Goal: Share content: Share content

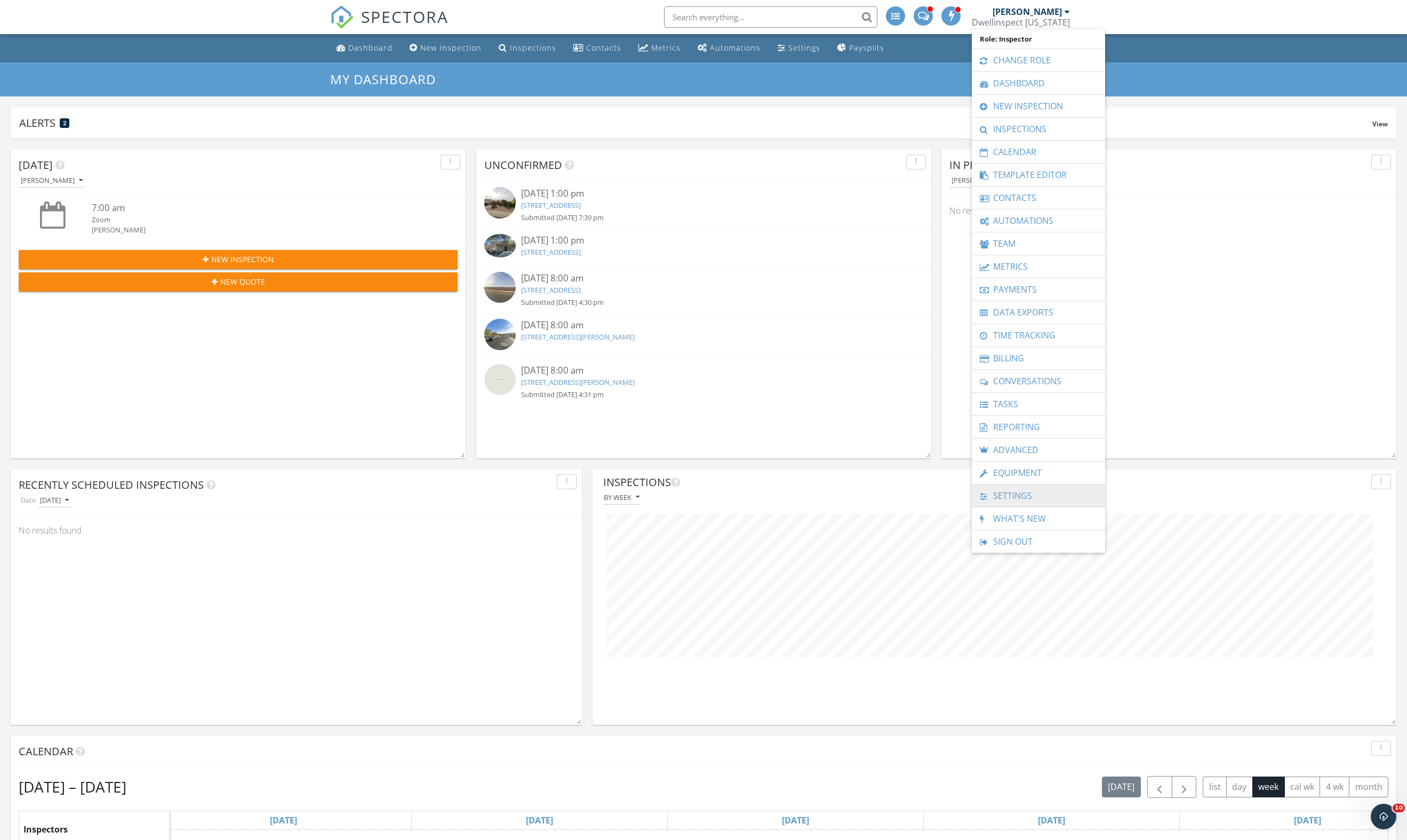
click at [1044, 507] on link "Settings" at bounding box center [1038, 496] width 123 height 22
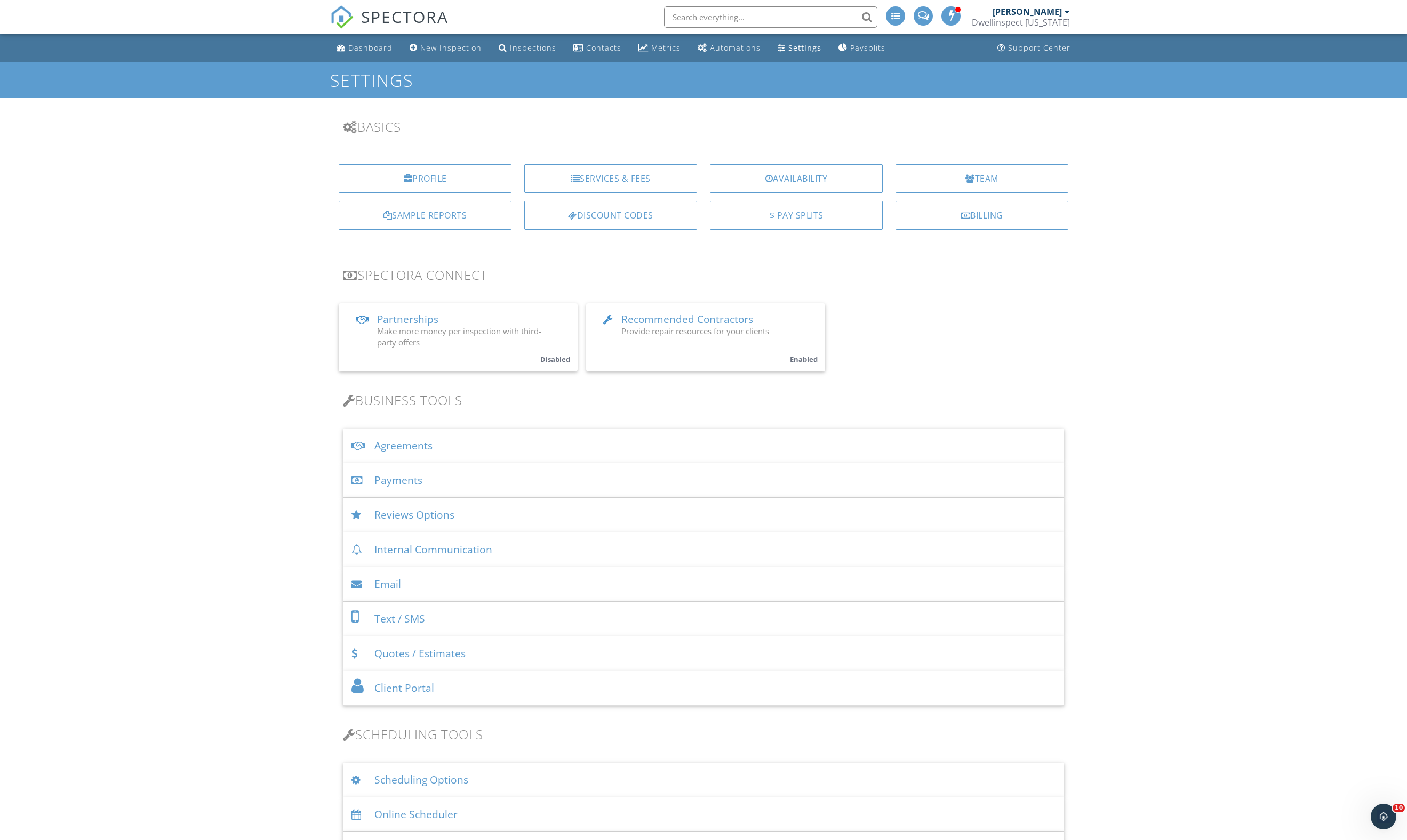
click at [1045, 10] on div "[PERSON_NAME]" at bounding box center [1027, 12] width 69 height 10
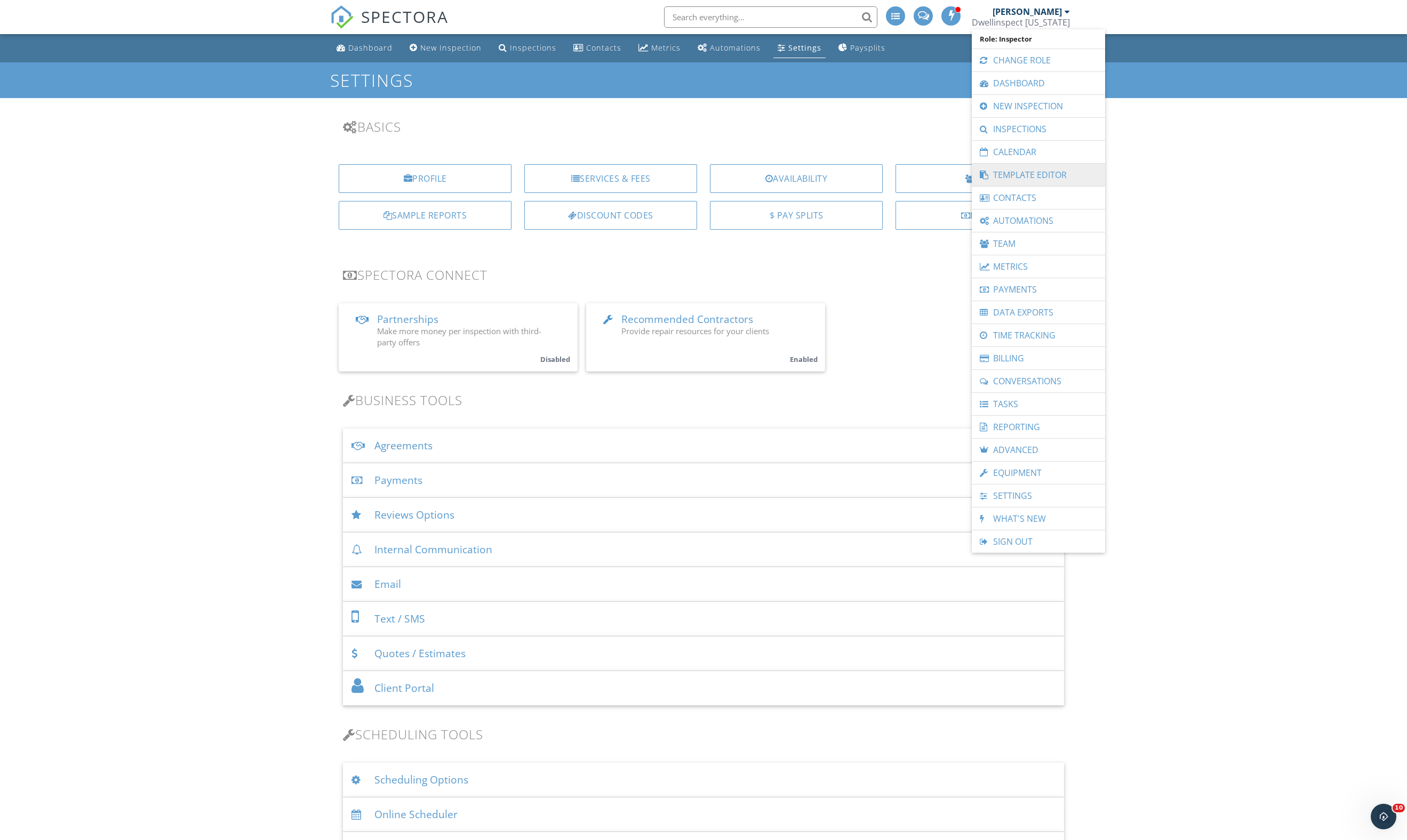
click at [1048, 177] on link "Template Editor" at bounding box center [1038, 175] width 123 height 22
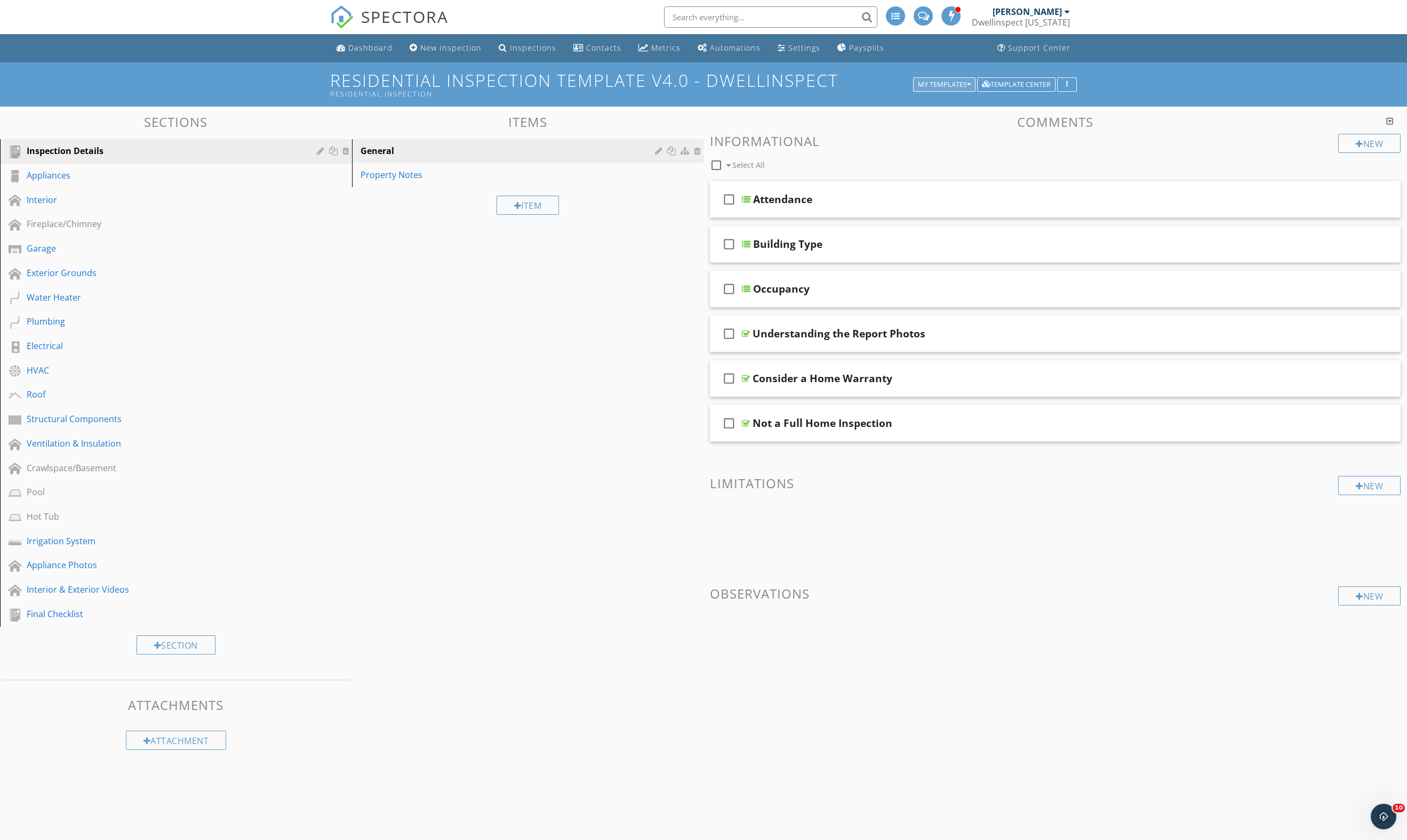
click at [922, 89] on div "My Templates" at bounding box center [944, 84] width 53 height 7
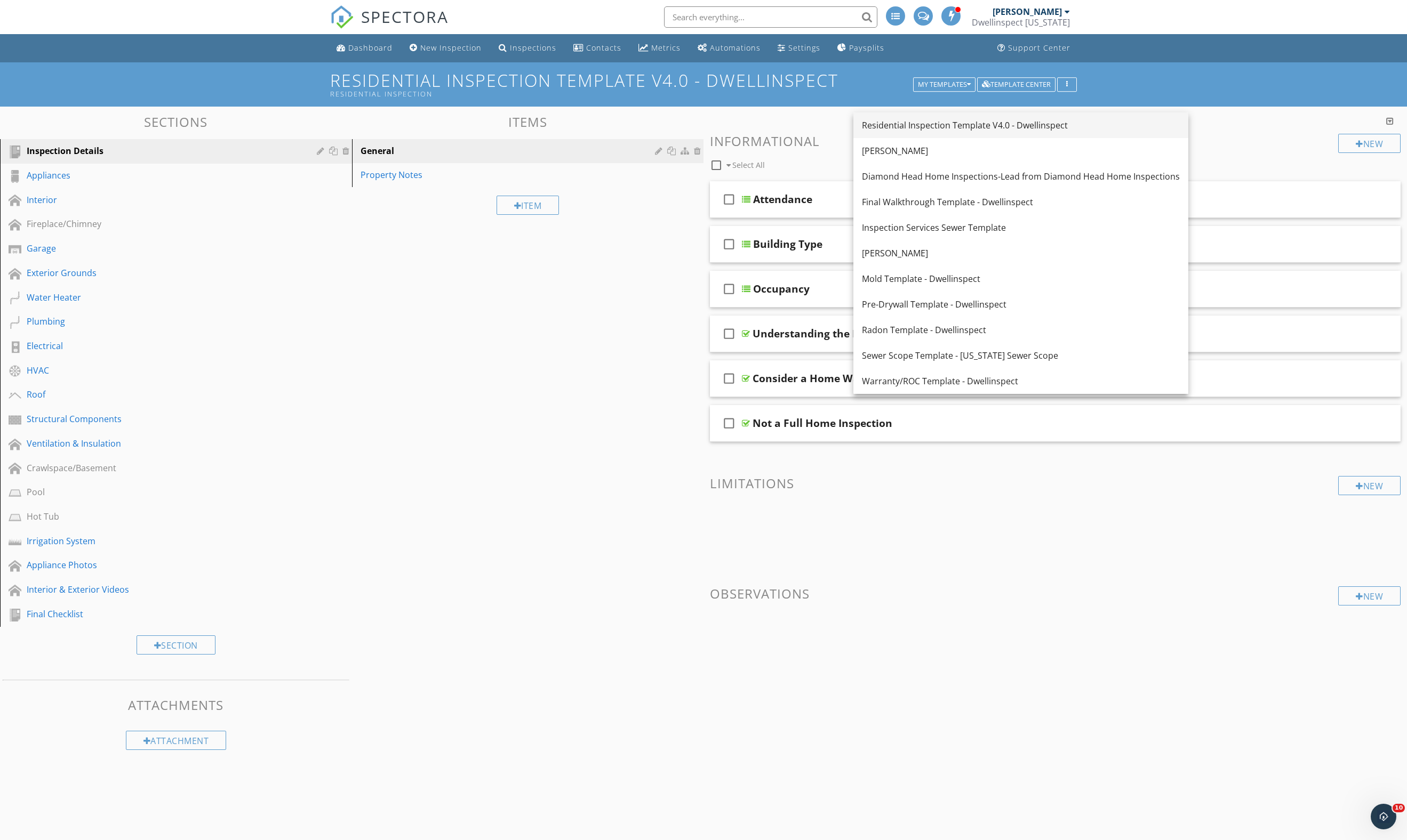
click at [945, 125] on div "Residential Inspection Template V4.0 - Dwellinspect" at bounding box center [1020, 125] width 318 height 13
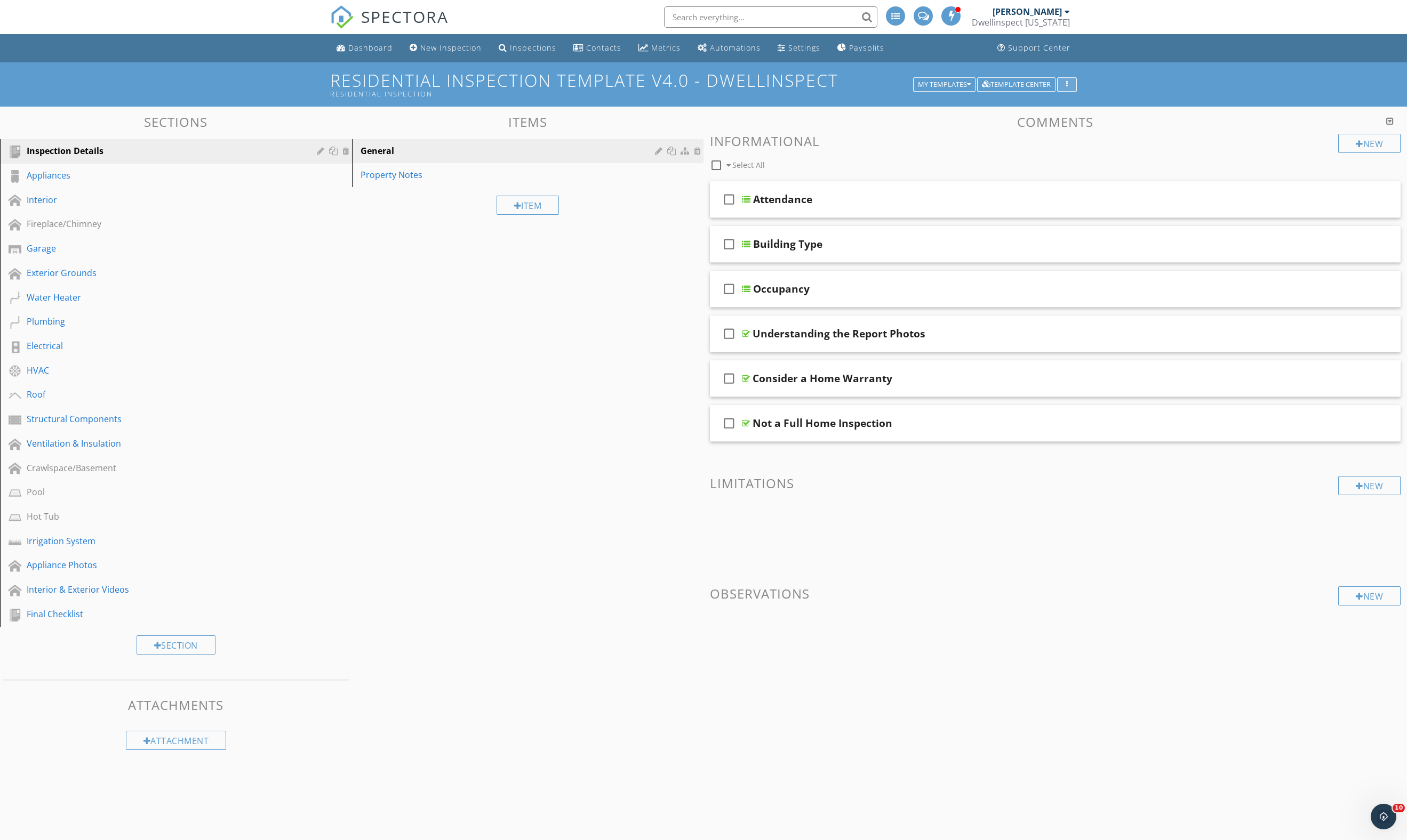
click at [1068, 89] on div "button" at bounding box center [1067, 84] width 10 height 7
click at [1100, 253] on div "Share Template" at bounding box center [1113, 254] width 101 height 13
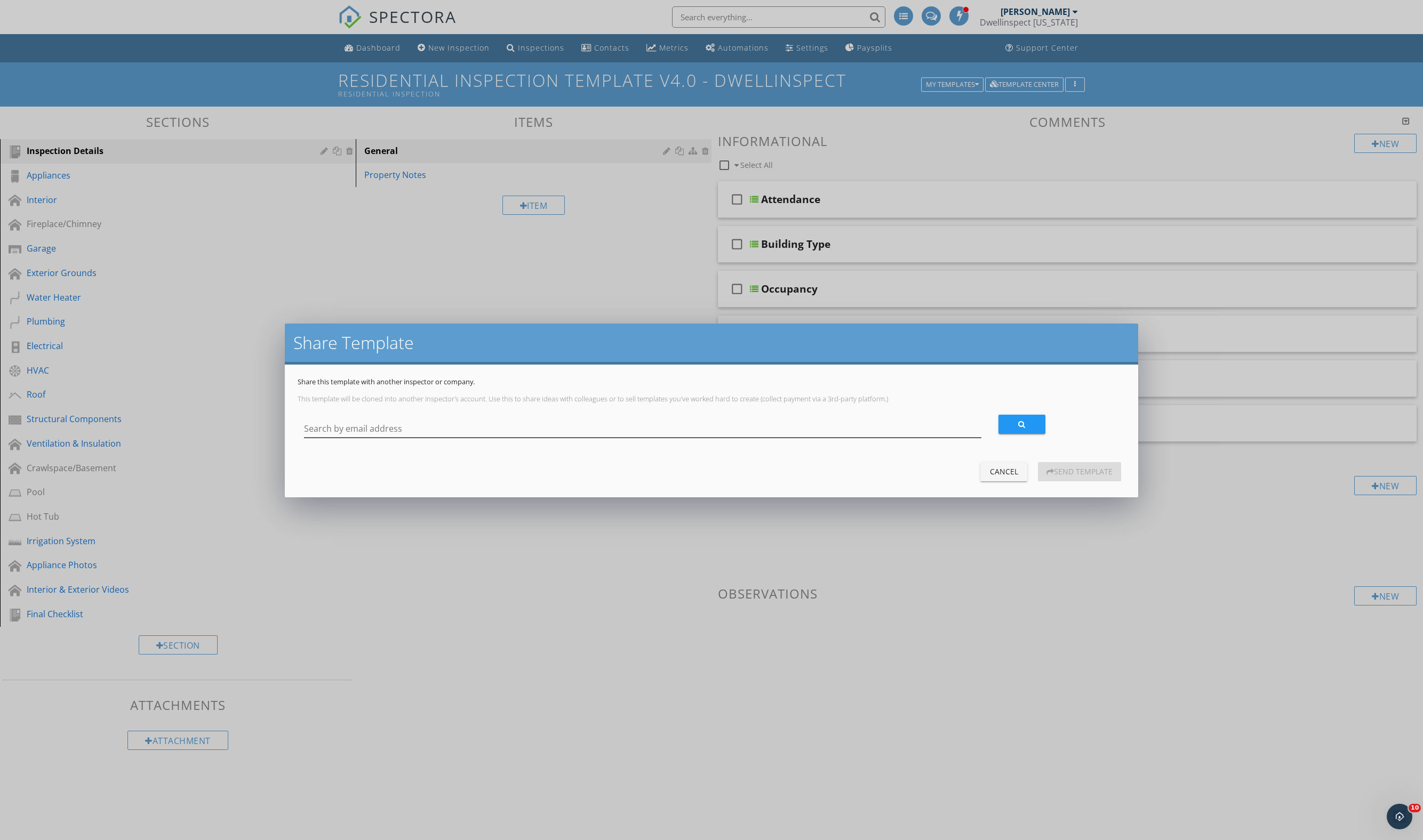
click at [376, 449] on div "Search by email address" at bounding box center [643, 434] width 677 height 28
click at [378, 438] on input "Search by email address" at bounding box center [643, 428] width 677 height 18
paste input "[PERSON_NAME] asked me to forward the documents to you."
type input "[PERSON_NAME] asked me to forward the documents to you."
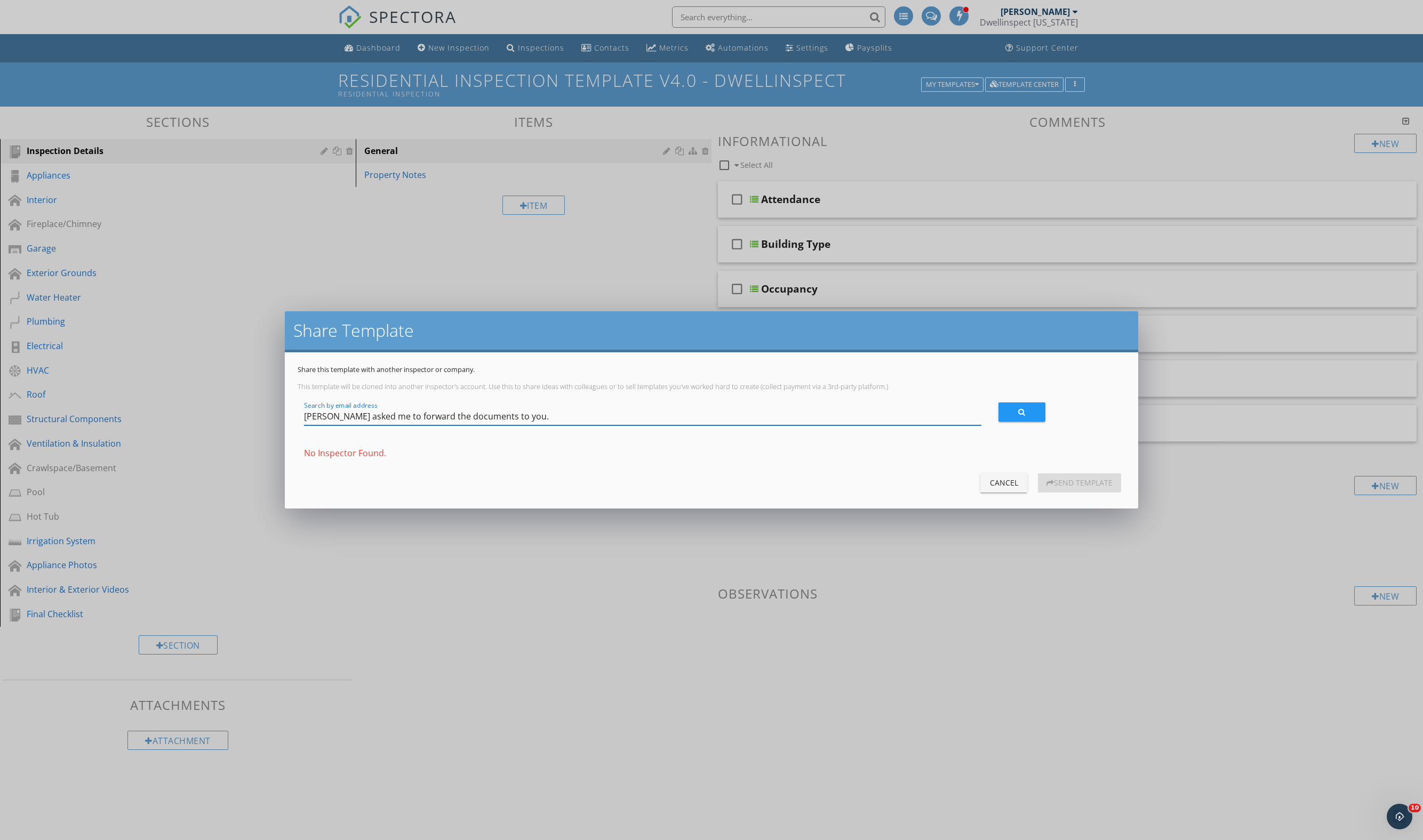
click at [445, 425] on input "[PERSON_NAME] asked me to forward the documents to you." at bounding box center [643, 416] width 677 height 18
paste input "[PERSON_NAME][EMAIL_ADDRESS][DOMAIN_NAME]"
type input "[PERSON_NAME][EMAIL_ADDRESS][DOMAIN_NAME]"
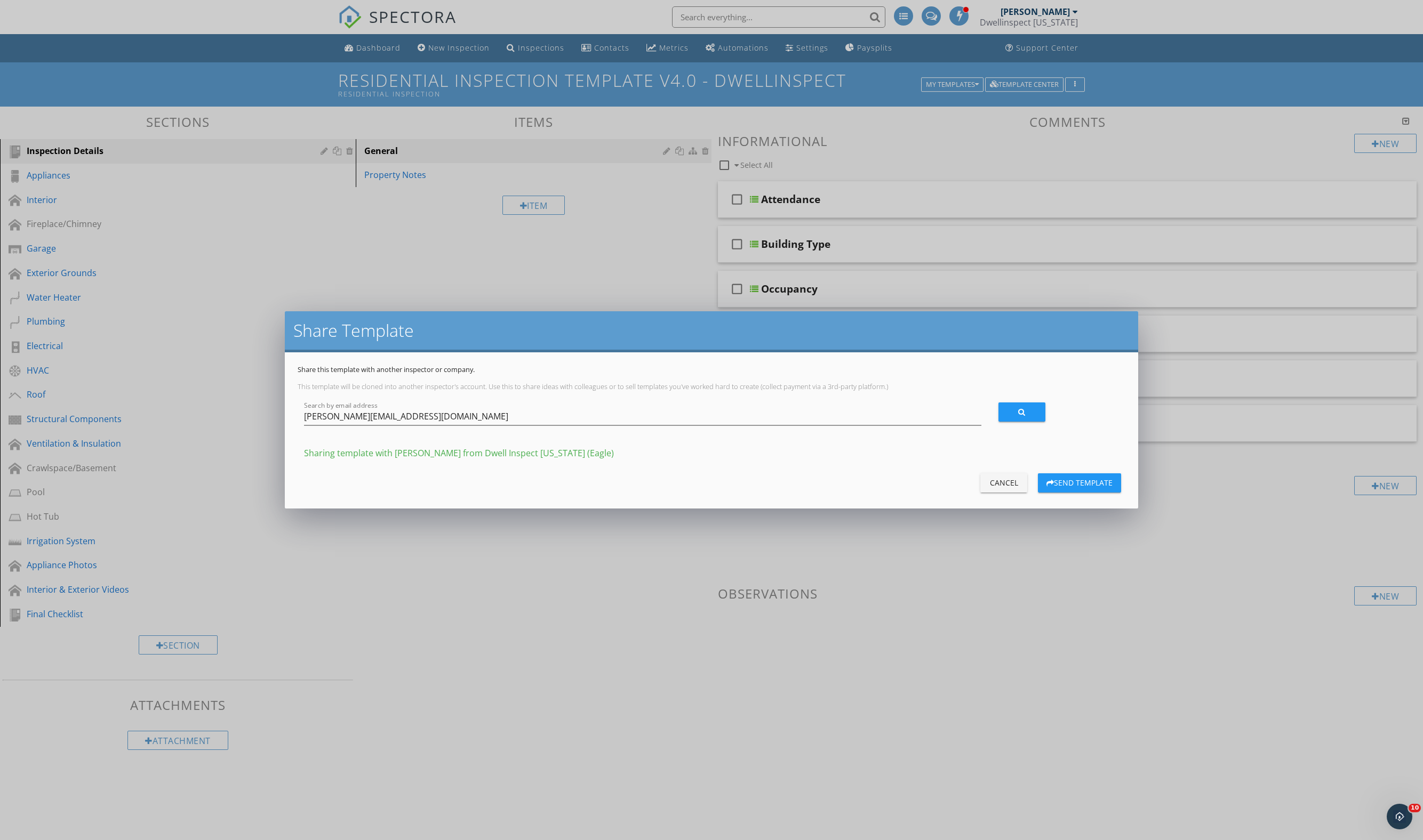
click at [1072, 436] on div "Search by email address [PERSON_NAME][EMAIL_ADDRESS][DOMAIN_NAME]" at bounding box center [712, 417] width 829 height 37
click at [1069, 488] on div "Send Template" at bounding box center [1079, 483] width 66 height 11
